Goal: Communication & Community: Participate in discussion

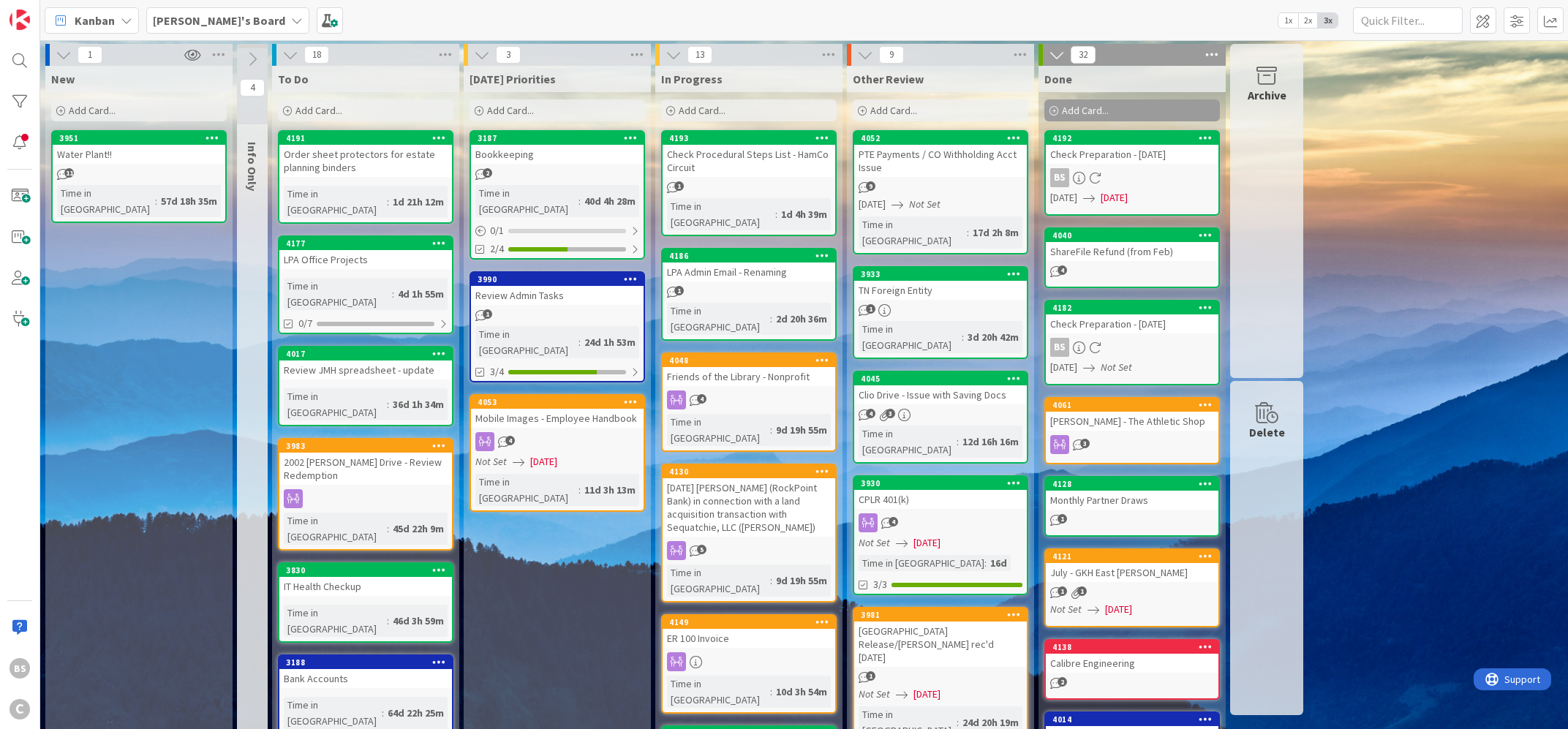
click at [914, 147] on div "PTE Payments / CO Withholding Acct Issue" at bounding box center [940, 161] width 172 height 32
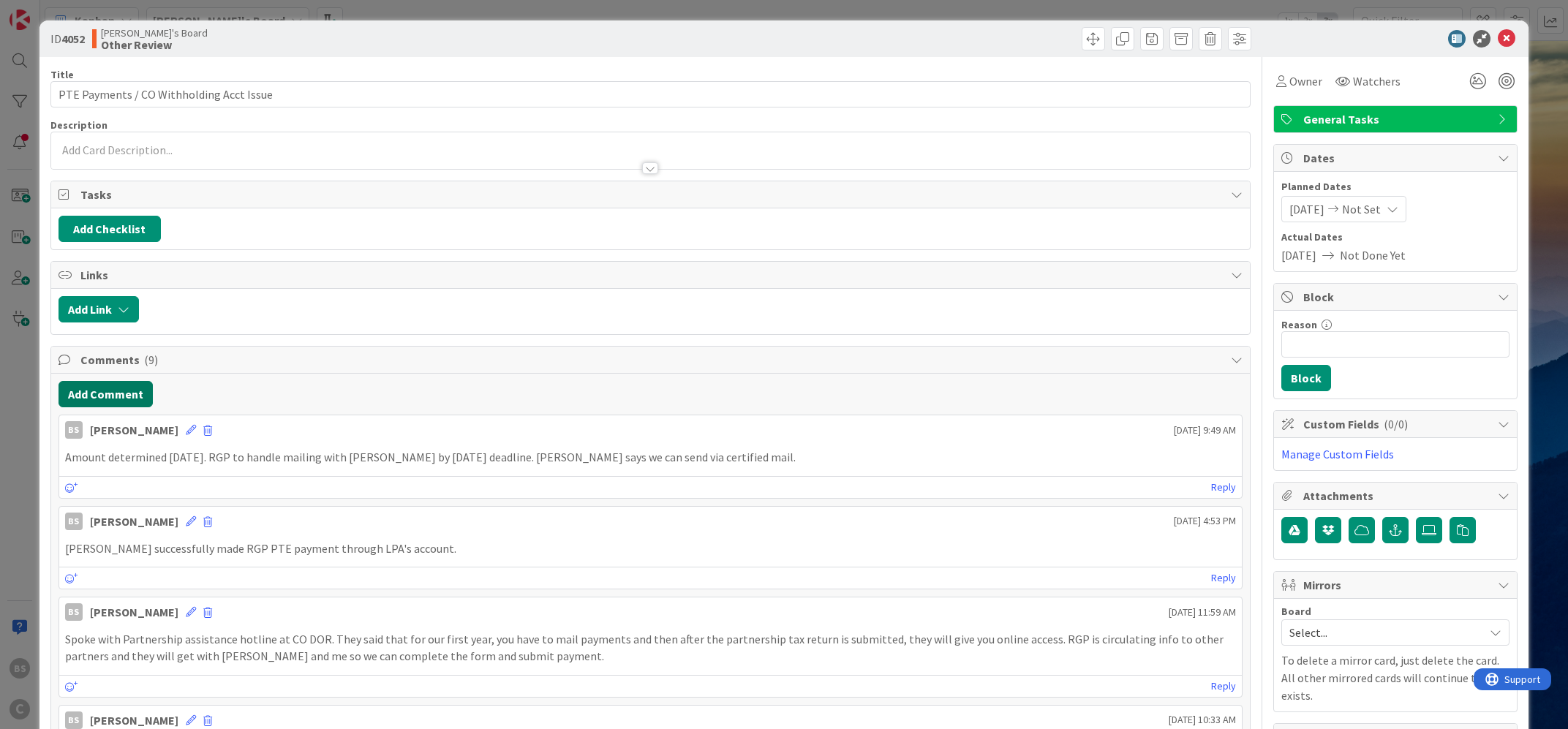
click at [114, 387] on button "Add Comment" at bounding box center [106, 394] width 94 height 27
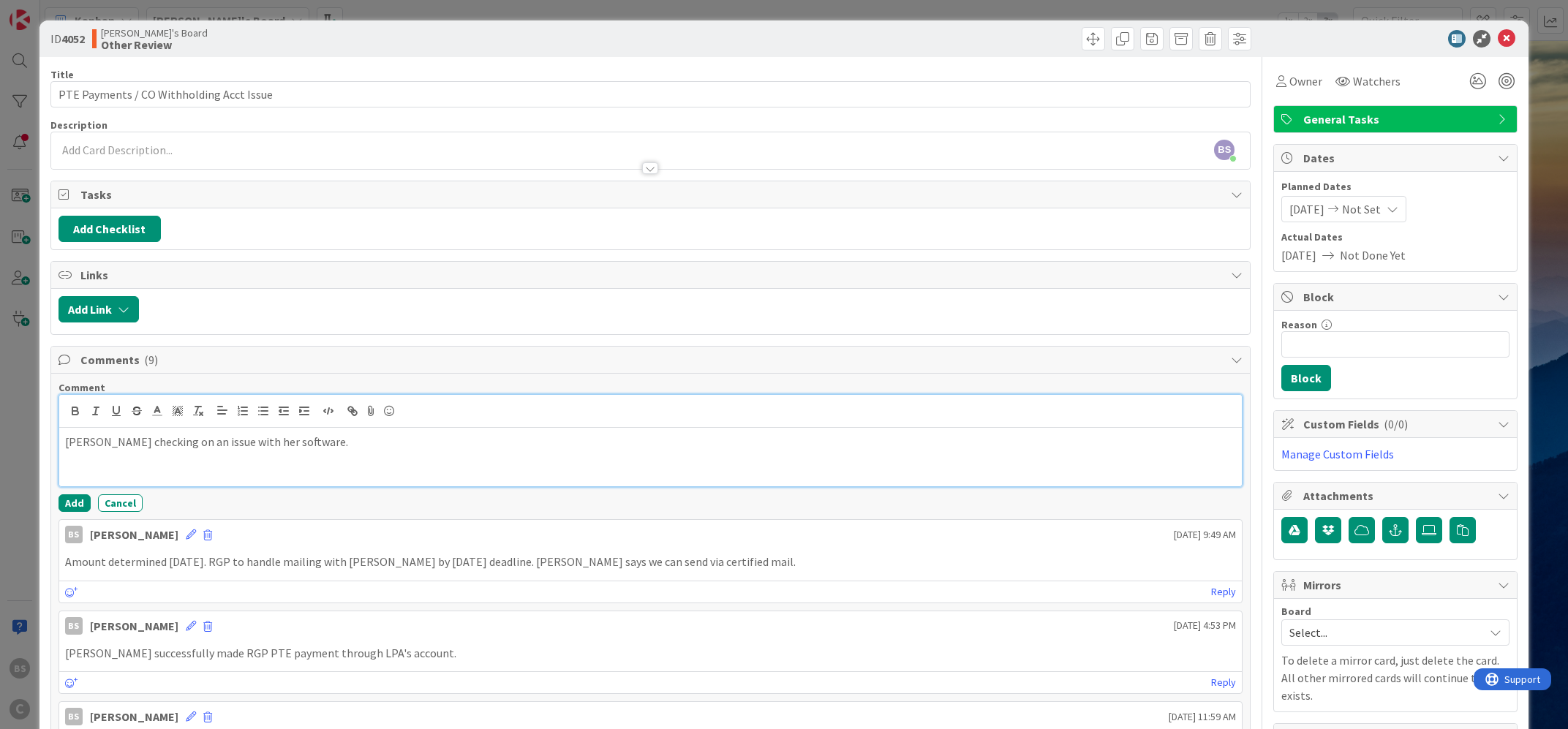
click at [143, 467] on div "[PERSON_NAME] checking on an issue with her software." at bounding box center [650, 456] width 1183 height 59
click at [328, 440] on p "[PERSON_NAME] checking on an issue with her software." at bounding box center [651, 442] width 1171 height 17
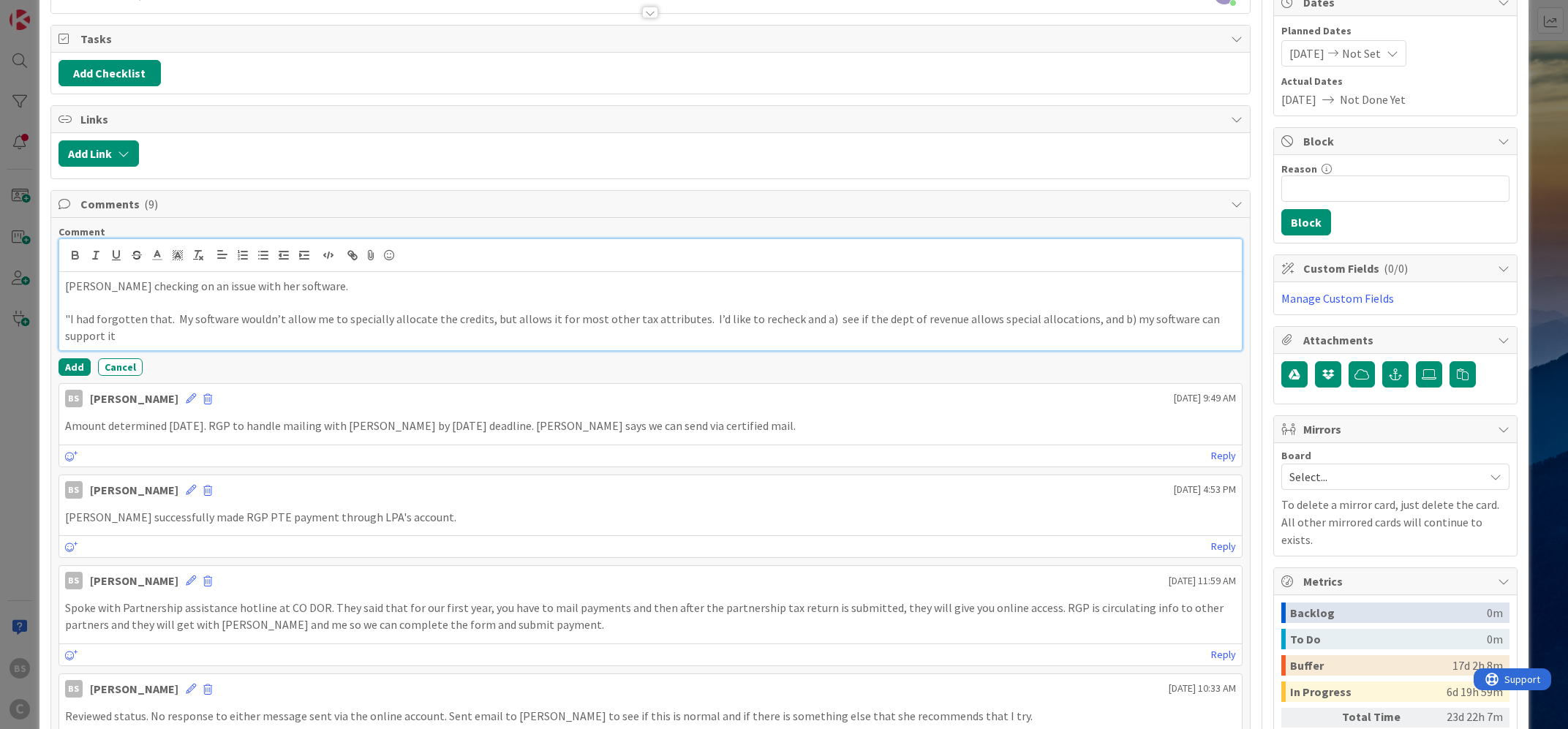
scroll to position [176, 0]
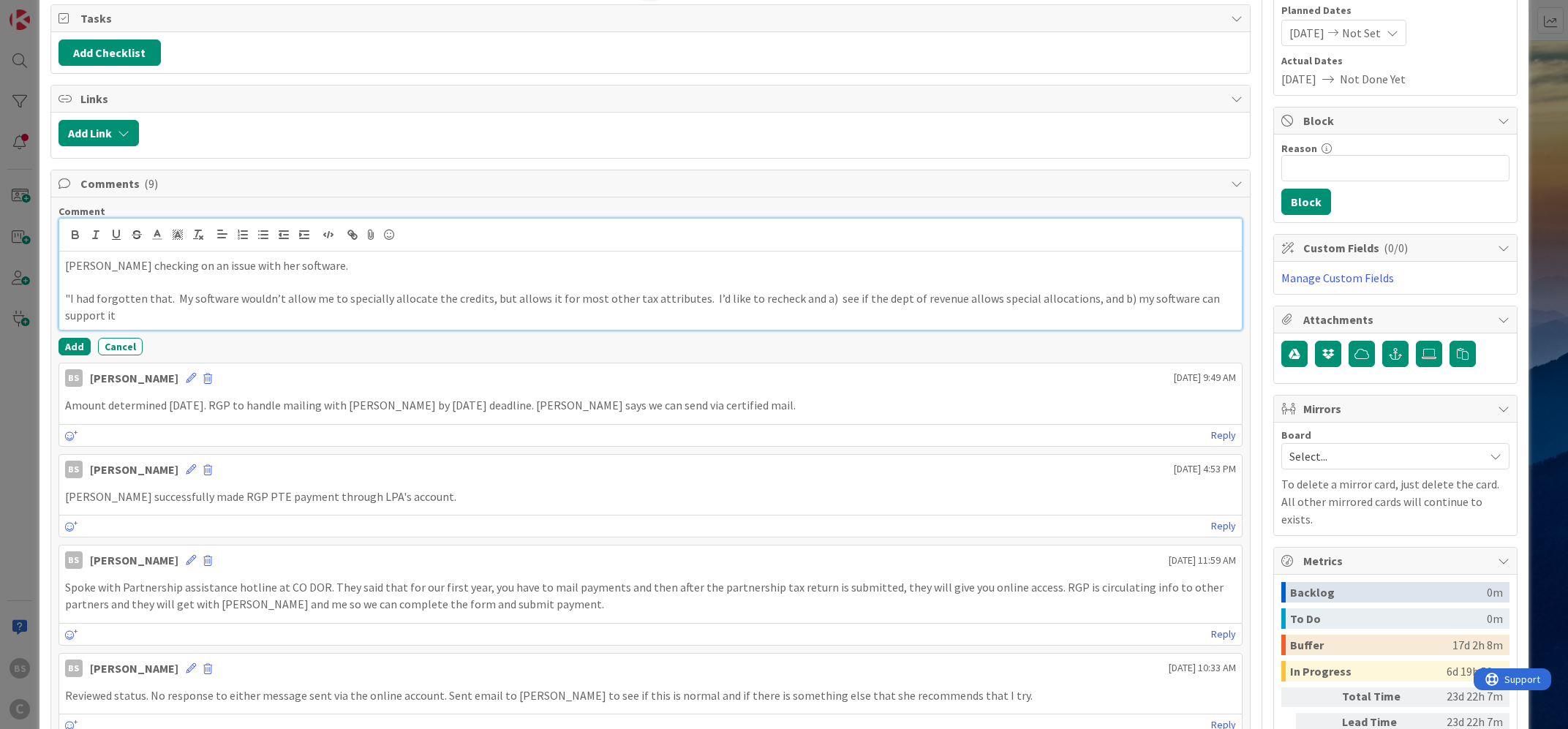
click at [1234, 300] on p ""I had forgotten that. My software wouldn’t allow me to specially allocate the …" at bounding box center [651, 307] width 1171 height 33
click at [68, 322] on div "Comment [PERSON_NAME] checking on an issue with her software. "I had forgotten …" at bounding box center [651, 280] width 1184 height 151
click at [71, 338] on button "Add" at bounding box center [75, 346] width 32 height 17
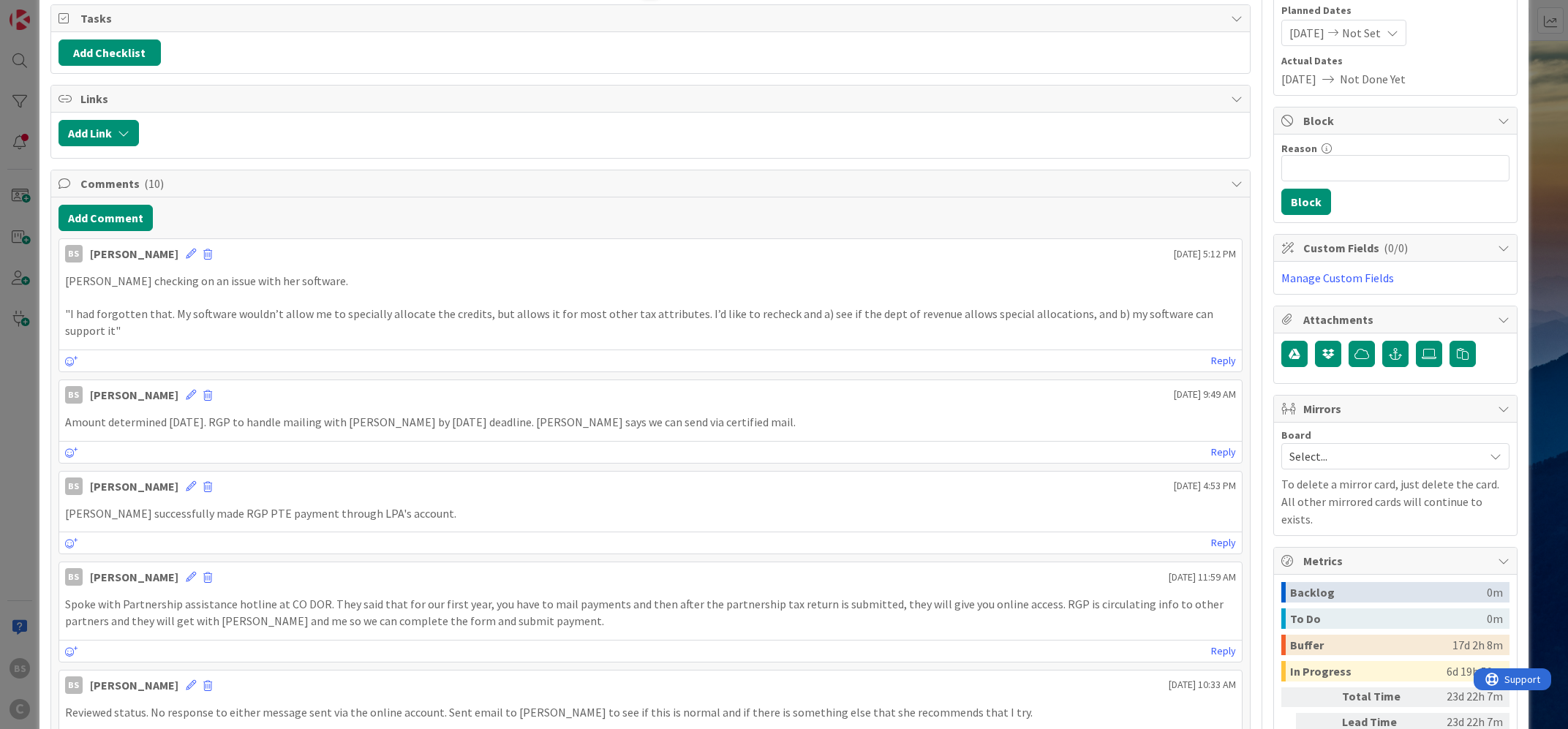
scroll to position [0, 0]
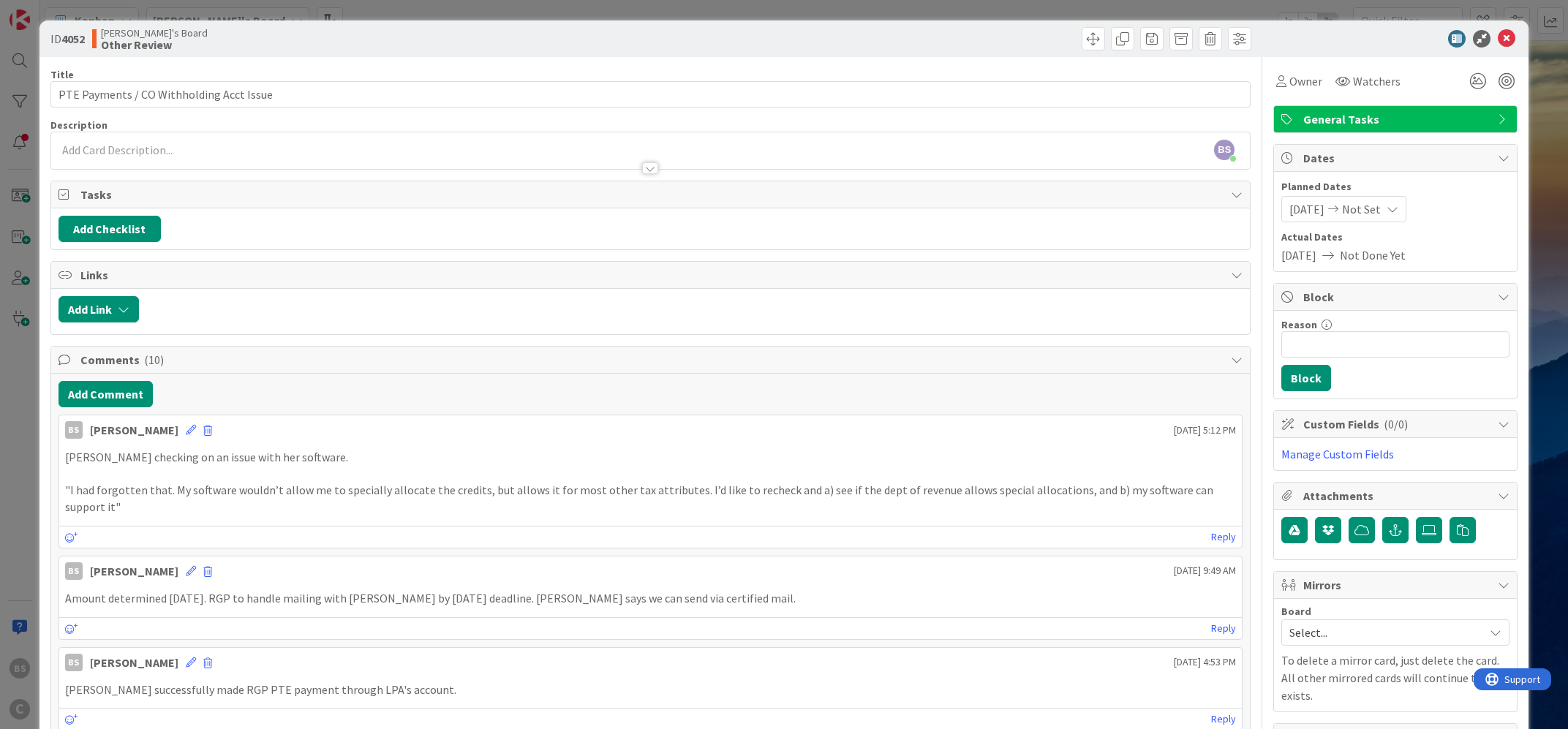
drag, startPoint x: 1514, startPoint y: 29, endPoint x: 1433, endPoint y: 54, distance: 84.8
click at [1514, 30] on div "ID 4052 [PERSON_NAME]'s Board Other Review" at bounding box center [784, 39] width 1489 height 36
click at [1508, 37] on icon at bounding box center [1506, 38] width 17 height 17
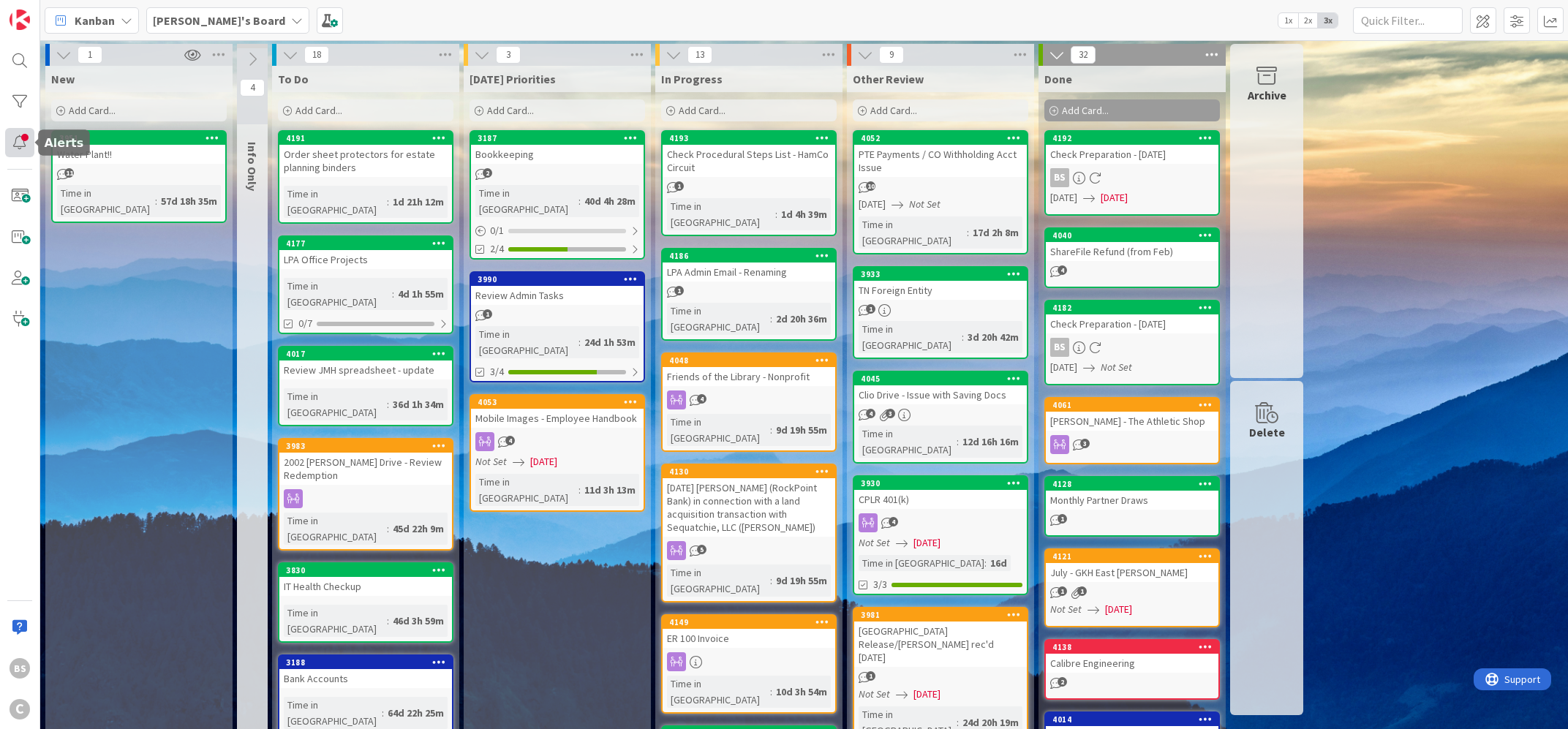
click at [18, 147] on div at bounding box center [19, 142] width 29 height 29
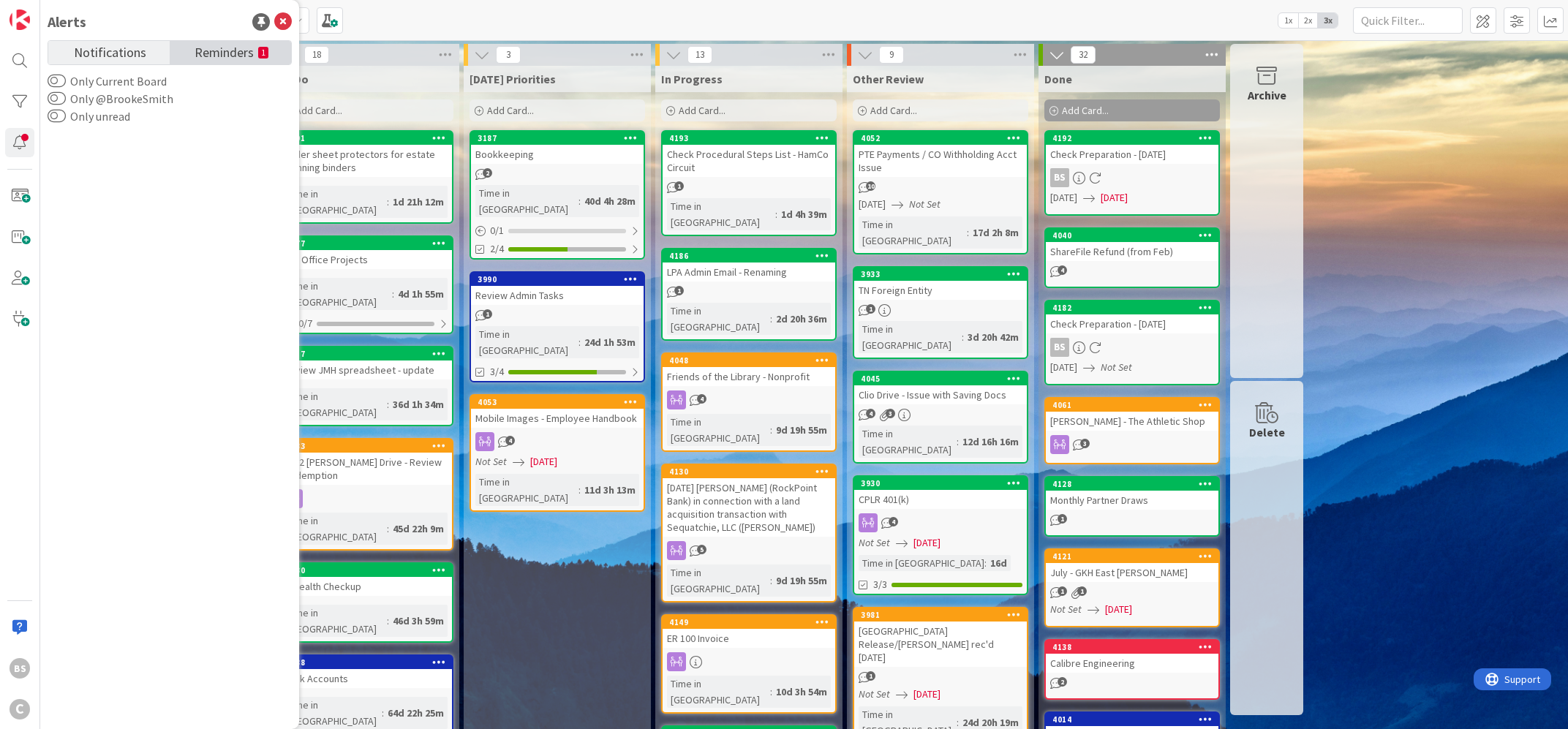
click at [209, 50] on span "Reminders" at bounding box center [224, 51] width 59 height 21
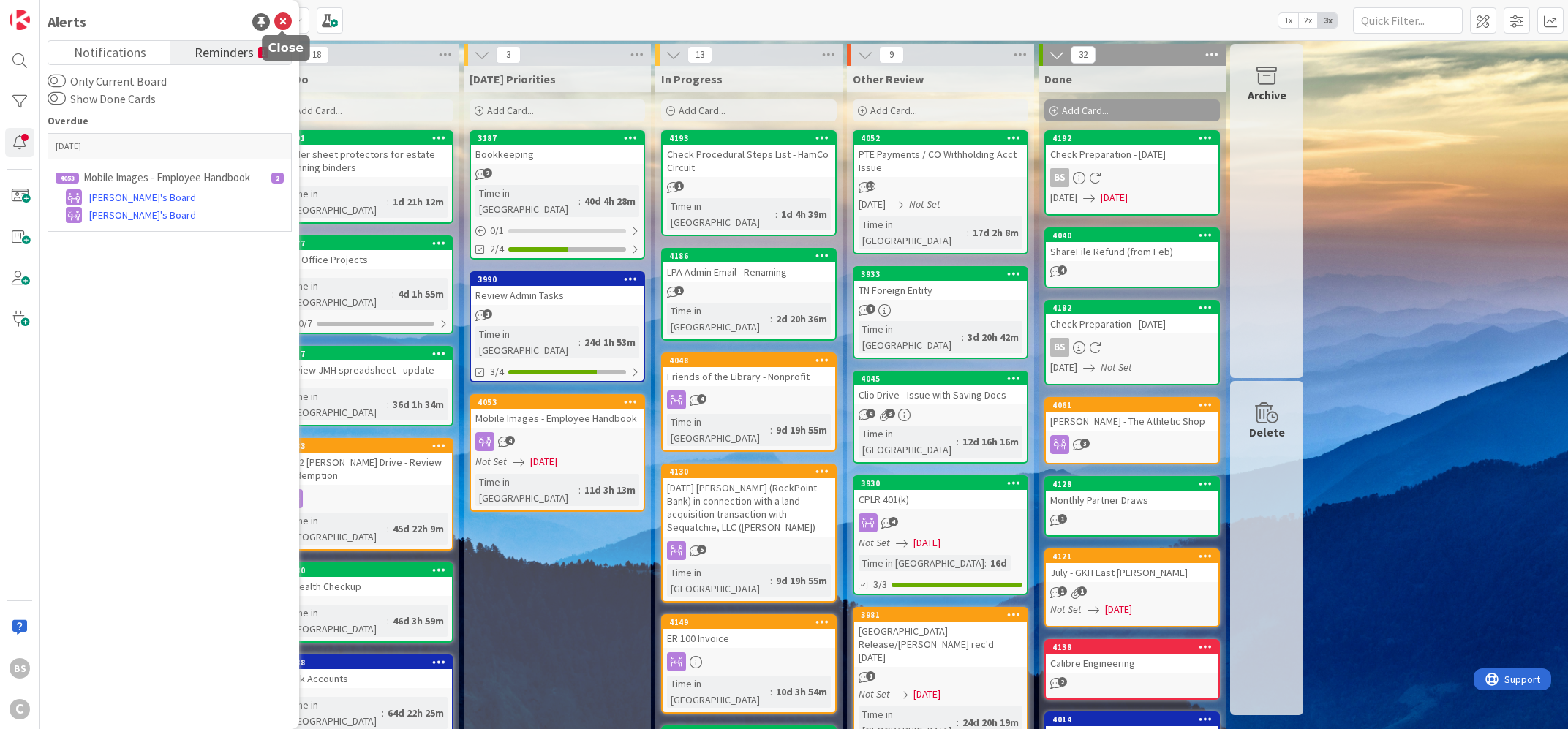
click at [284, 26] on icon at bounding box center [283, 22] width 17 height 17
